Goal: Navigation & Orientation: Find specific page/section

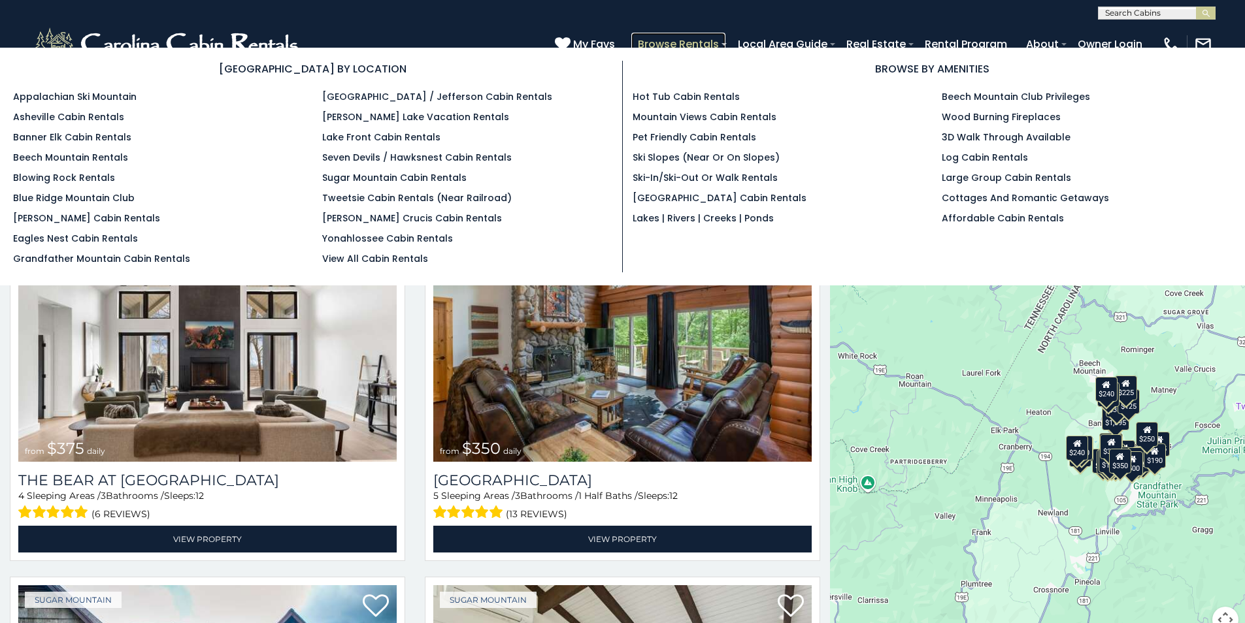
click at [665, 37] on link "Browse Rentals" at bounding box center [678, 44] width 94 height 23
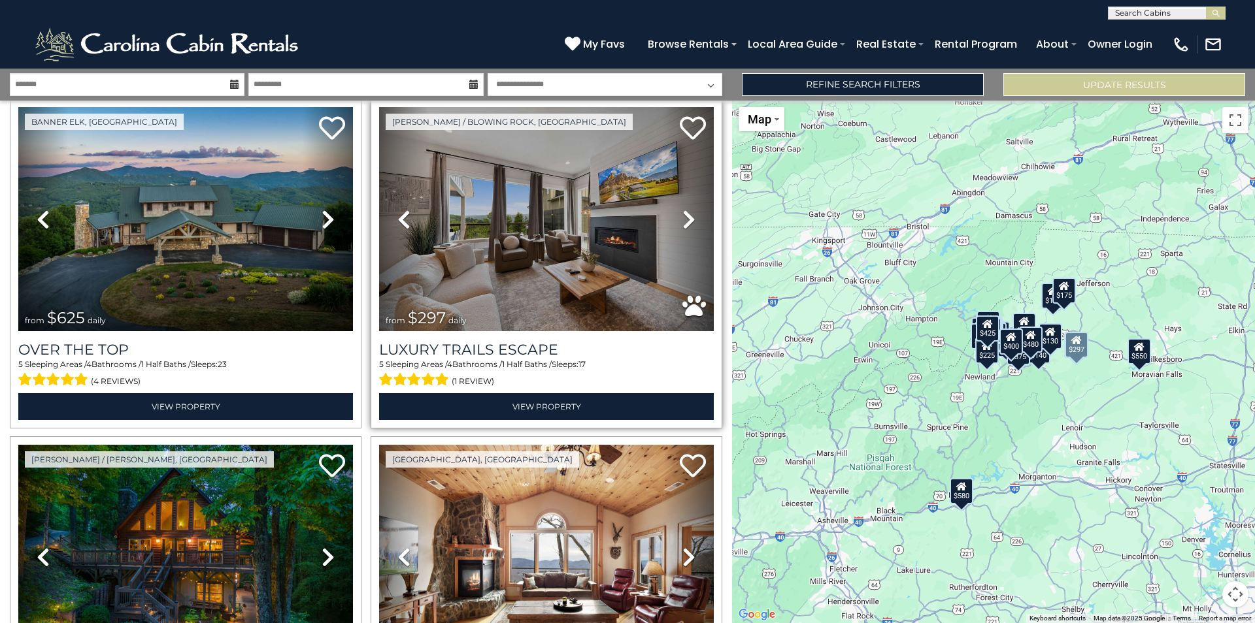
scroll to position [65, 0]
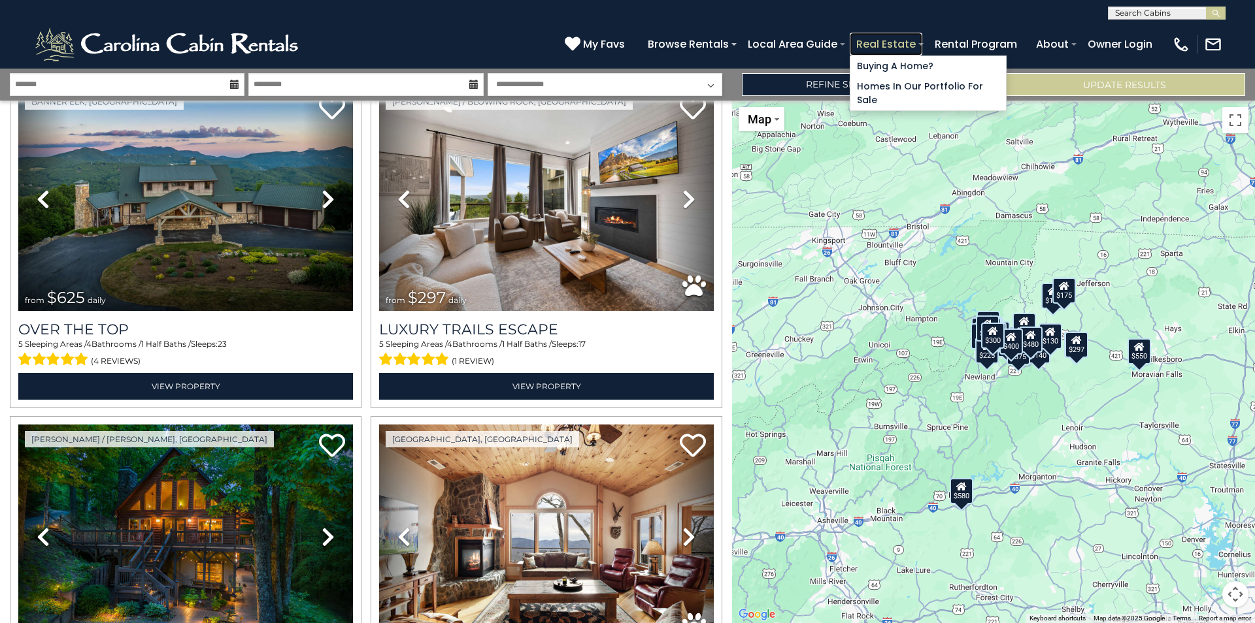
click at [872, 49] on link "Real Estate" at bounding box center [885, 44] width 73 height 23
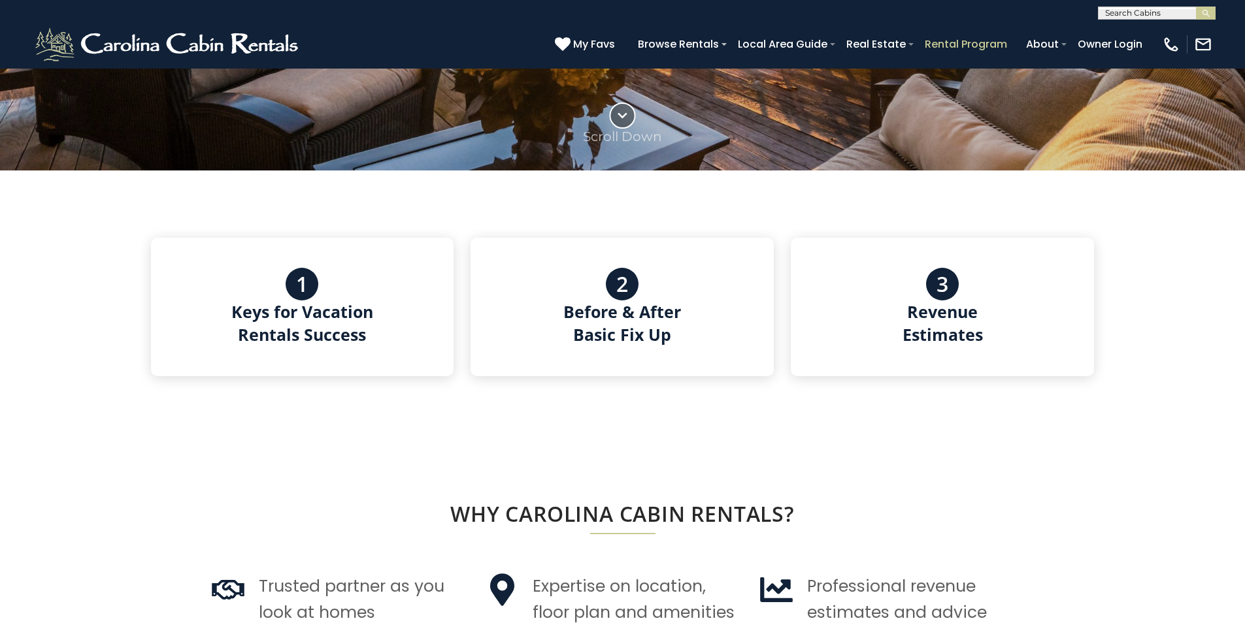
scroll to position [588, 0]
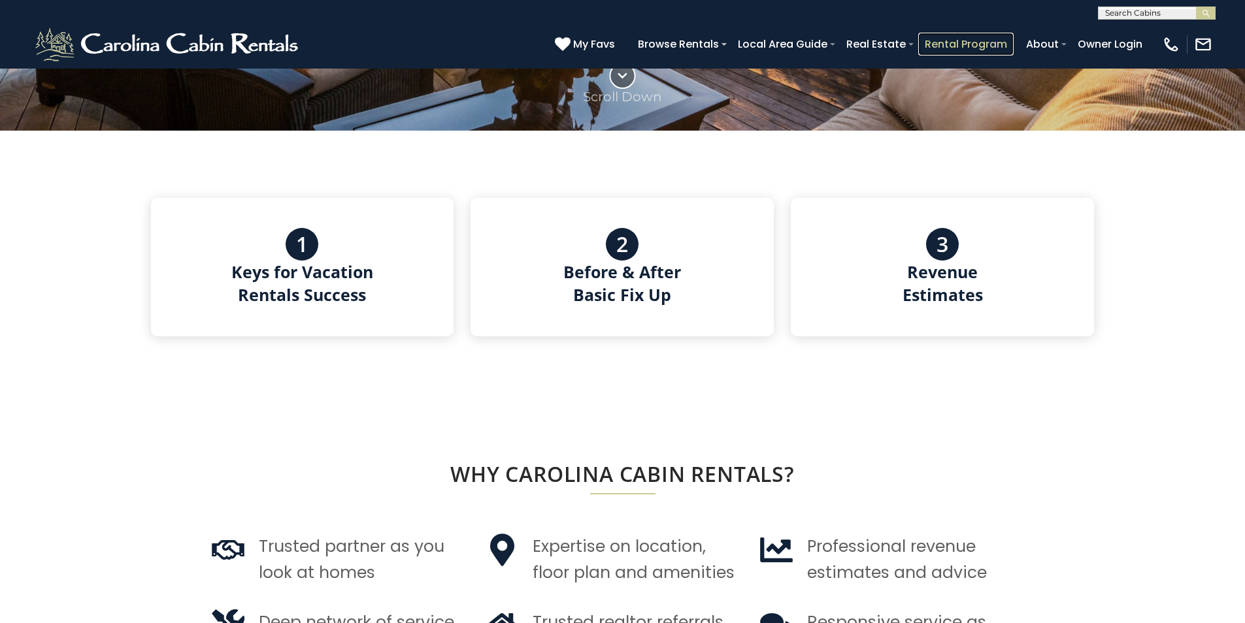
click at [947, 44] on link "Rental Program" at bounding box center [965, 44] width 95 height 23
